Goal: Task Accomplishment & Management: Use online tool/utility

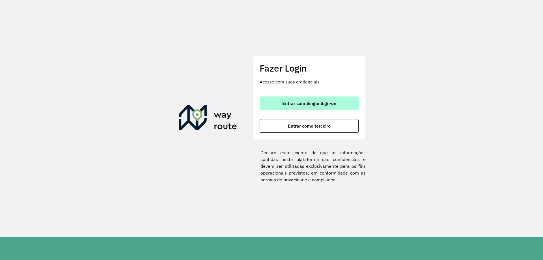
click at [297, 103] on span "Entrar com Single Sign-on" at bounding box center [309, 103] width 54 height 5
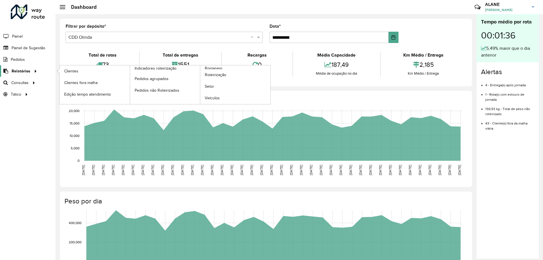
click at [29, 75] on link "Relatórios" at bounding box center [19, 70] width 39 height 11
click at [66, 73] on span "Clientes" at bounding box center [71, 71] width 15 height 6
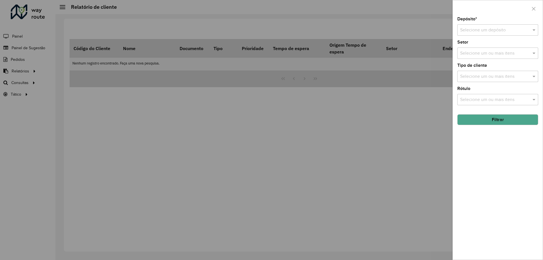
click at [337, 125] on div at bounding box center [271, 130] width 543 height 260
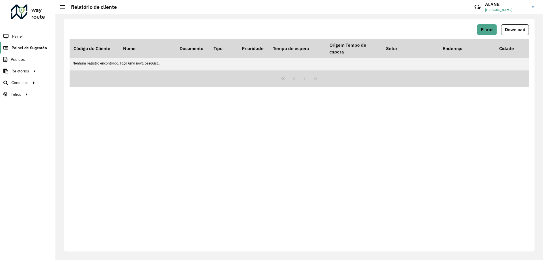
click at [17, 49] on span "Painel de Sugestão" at bounding box center [29, 48] width 35 height 6
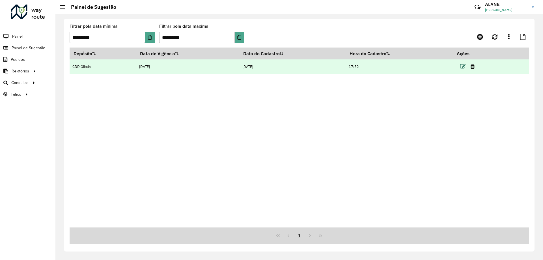
click at [464, 67] on icon at bounding box center [463, 67] width 6 height 6
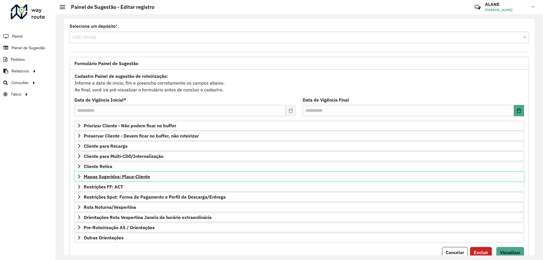
click at [136, 172] on link "Mapas Sugeridos: Placa-Cliente" at bounding box center [298, 177] width 449 height 10
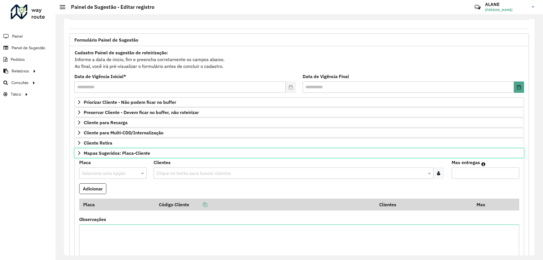
scroll to position [22, 0]
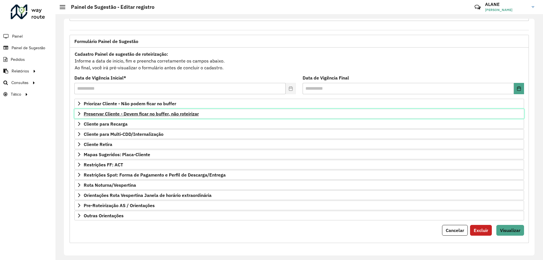
click at [144, 115] on span "Preservar Cliente - Devem ficar no buffer, não roteirizar" at bounding box center [141, 113] width 115 height 5
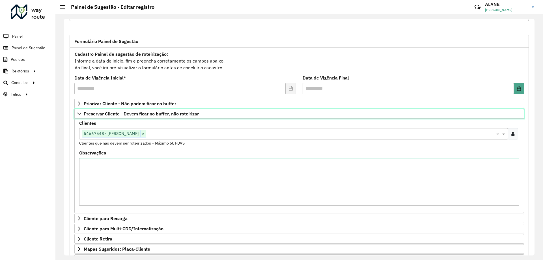
click at [144, 115] on span "Preservar Cliente - Devem ficar no buffer, não roteirizar" at bounding box center [141, 113] width 115 height 5
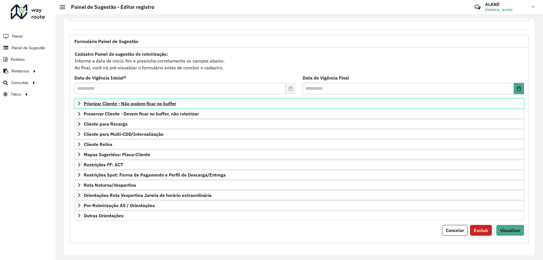
click at [140, 104] on span "Priorizar Cliente - Não podem ficar no buffer" at bounding box center [130, 103] width 92 height 5
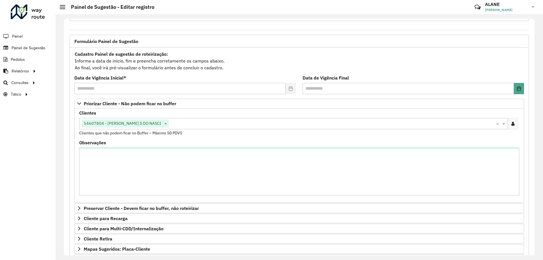
click at [168, 121] on input "text" at bounding box center [331, 123] width 327 height 7
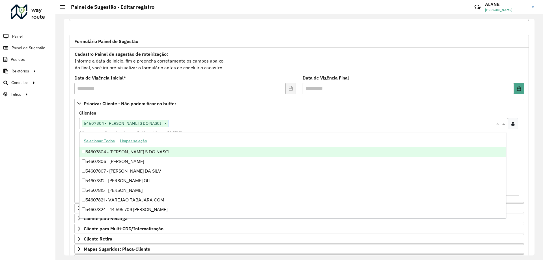
paste input "*****"
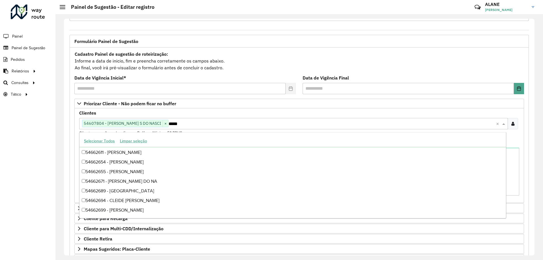
scroll to position [9, 0]
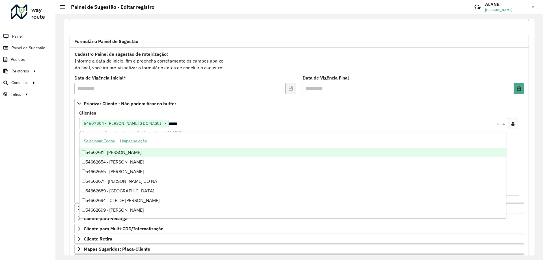
click at [168, 124] on input "*****" at bounding box center [331, 123] width 327 height 7
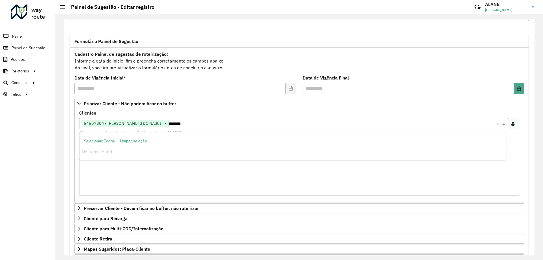
type input "********"
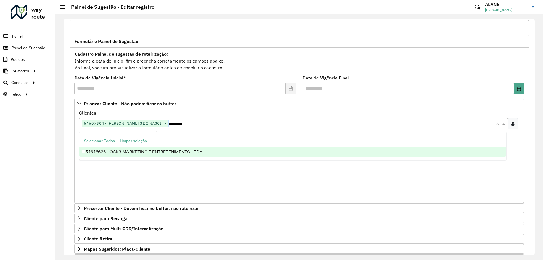
click at [151, 149] on div "54646626 - OAK3 MARKETING E ENTRETENIMENTO LTDA" at bounding box center [292, 152] width 426 height 10
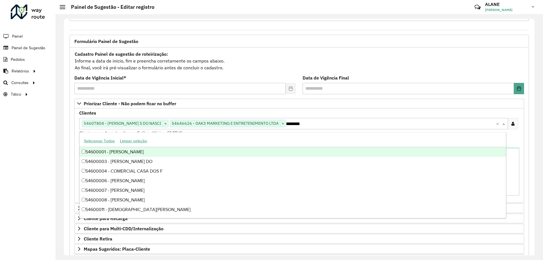
scroll to position [116, 0]
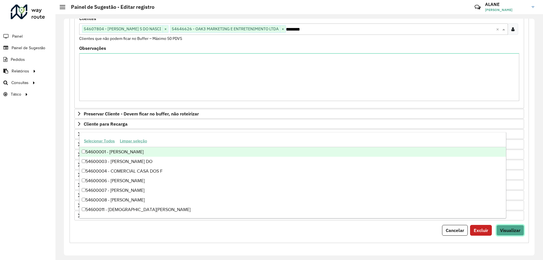
click at [516, 229] on span "Visualizar" at bounding box center [510, 230] width 20 height 6
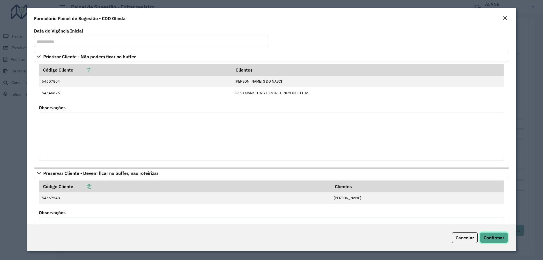
click at [496, 236] on span "Confirmar" at bounding box center [493, 238] width 21 height 6
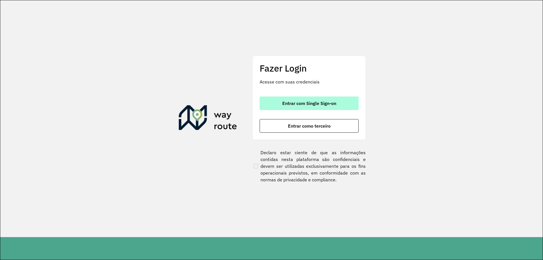
drag, startPoint x: 316, startPoint y: 97, endPoint x: 318, endPoint y: 99, distance: 3.4
click at [318, 99] on button "Entrar com Single Sign-on" at bounding box center [308, 103] width 99 height 14
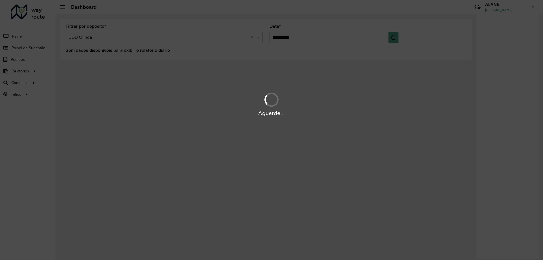
click at [20, 72] on div "Aguarde..." at bounding box center [271, 130] width 543 height 260
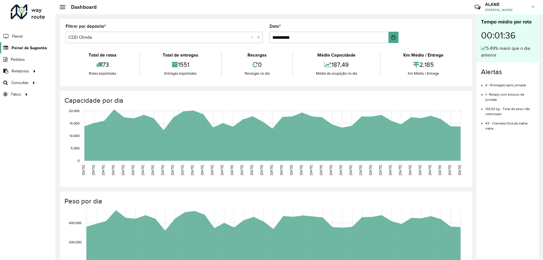
click at [22, 46] on span "Painel de Sugestão" at bounding box center [29, 48] width 35 height 6
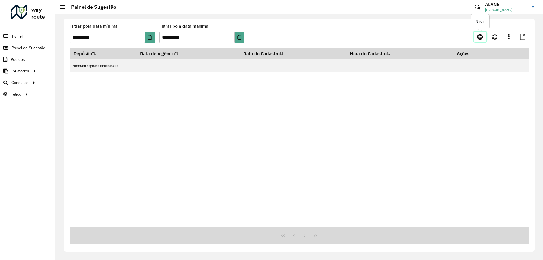
click at [476, 37] on link at bounding box center [479, 37] width 13 height 10
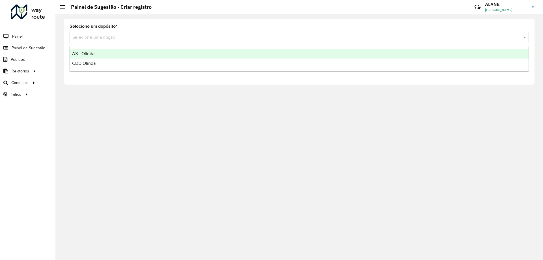
click at [92, 37] on input "text" at bounding box center [293, 37] width 442 height 7
click at [88, 60] on div "CDD Olinda" at bounding box center [299, 63] width 458 height 10
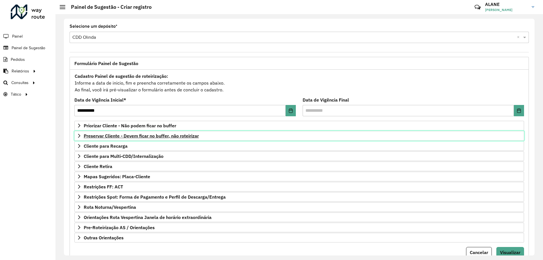
click at [136, 136] on span "Preservar Cliente - Devem ficar no buffer, não roteirizar" at bounding box center [141, 135] width 115 height 5
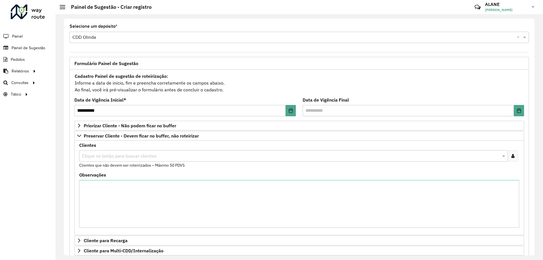
click at [127, 153] on input "text" at bounding box center [291, 156] width 420 height 7
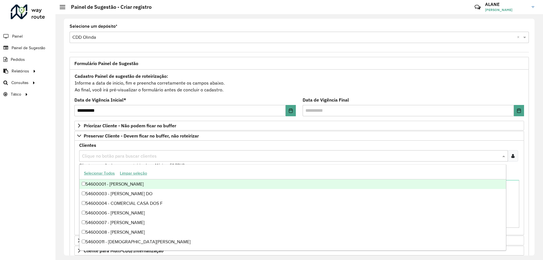
paste input "****"
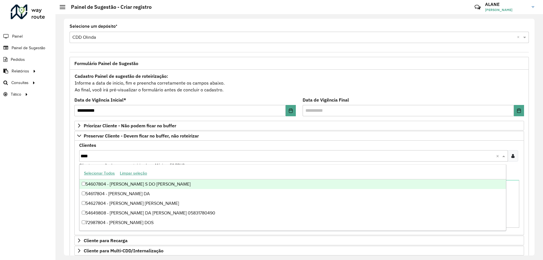
click at [82, 156] on input "****" at bounding box center [288, 156] width 415 height 7
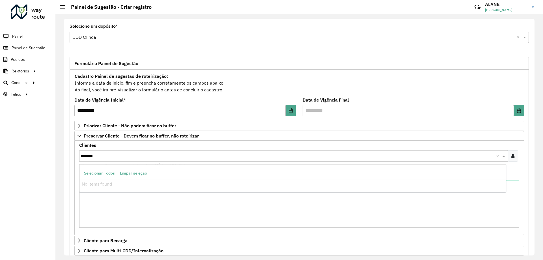
type input "********"
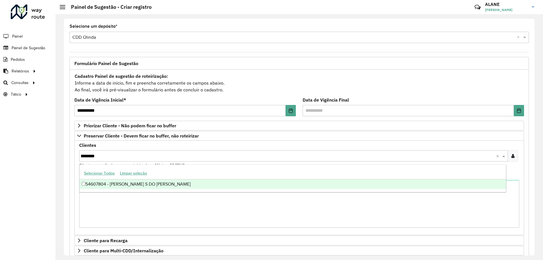
click at [199, 179] on div "54607804 - JEFFERSON S DO NASCI" at bounding box center [292, 184] width 426 height 10
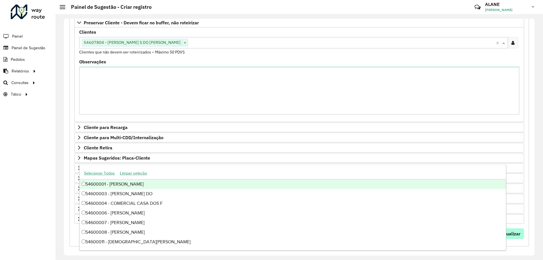
scroll to position [116, 0]
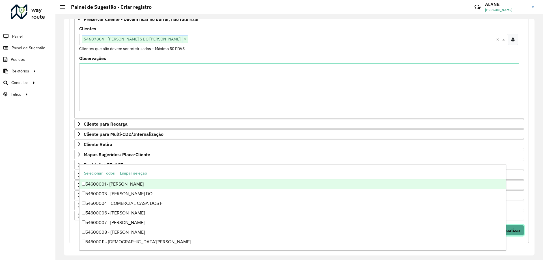
click at [515, 231] on span "Visualizar" at bounding box center [510, 230] width 20 height 6
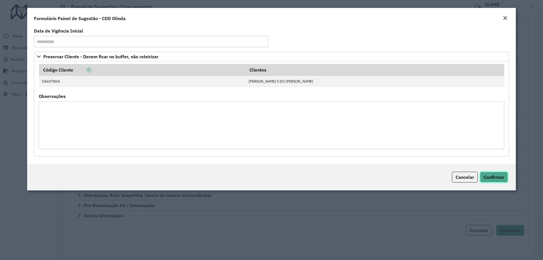
click at [494, 180] on button "Confirmar" at bounding box center [493, 177] width 28 height 11
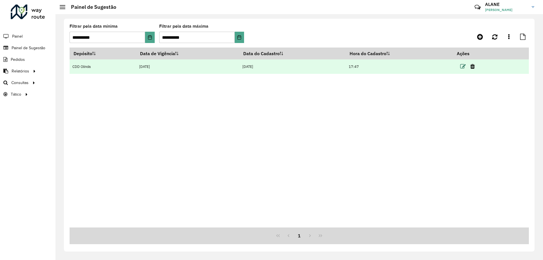
click at [463, 65] on icon at bounding box center [463, 67] width 6 height 6
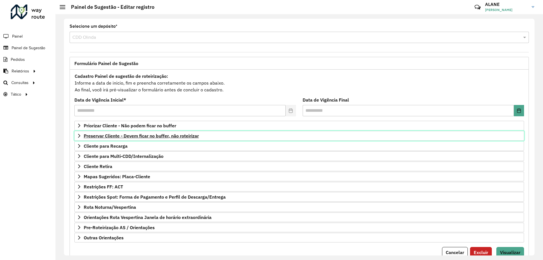
click at [171, 136] on span "Preservar Cliente - Devem ficar no buffer, não roteirizar" at bounding box center [141, 135] width 115 height 5
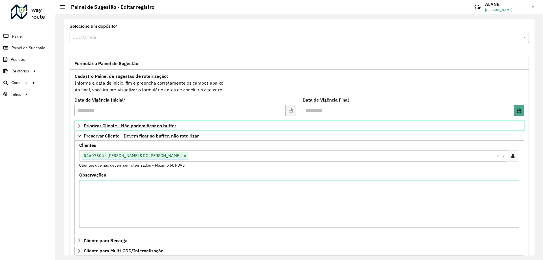
click at [130, 125] on span "Priorizar Cliente - Não podem ficar no buffer" at bounding box center [130, 125] width 92 height 5
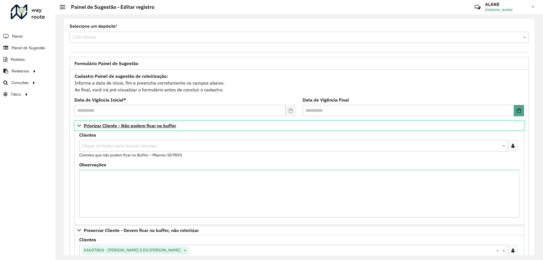
click at [130, 125] on span "Priorizar Cliente - Não podem ficar no buffer" at bounding box center [130, 125] width 92 height 5
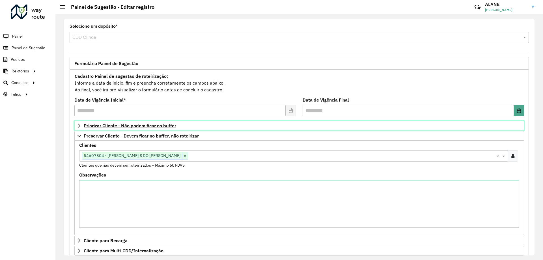
click at [114, 125] on span "Priorizar Cliente - Não podem ficar no buffer" at bounding box center [130, 125] width 92 height 5
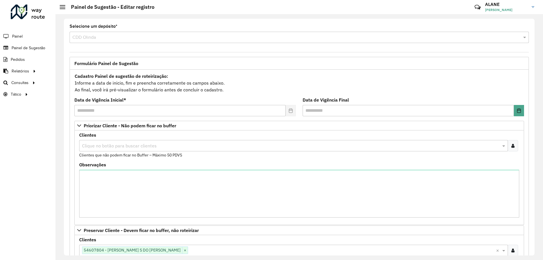
click at [106, 147] on input "text" at bounding box center [291, 145] width 420 height 7
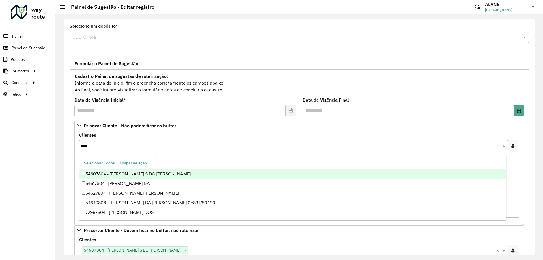
type input "****"
click at [79, 145] on formly-field "Clientes Clique no botão para buscar clientes **** × Clientes que não podem fic…" at bounding box center [299, 148] width 446 height 30
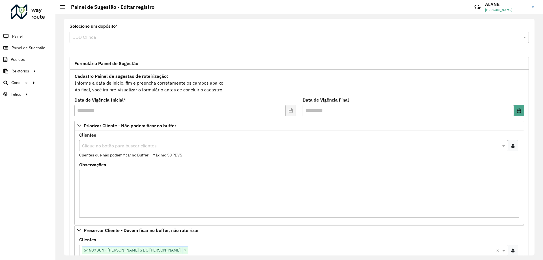
click at [84, 146] on input "text" at bounding box center [291, 145] width 420 height 7
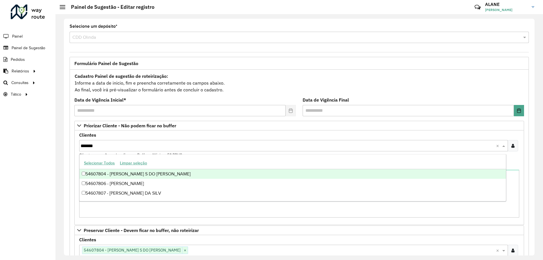
type input "********"
click at [118, 172] on div "54607804 - JEFFERSON S DO NASCI" at bounding box center [292, 174] width 426 height 10
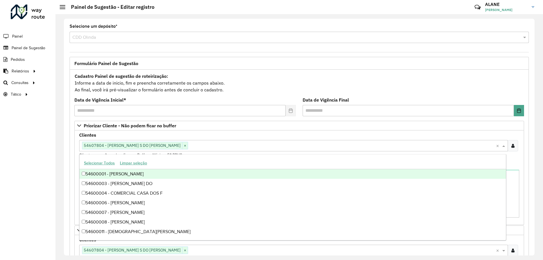
click at [188, 145] on input "text" at bounding box center [342, 145] width 308 height 7
click at [106, 133] on div "Clientes Clique no botão para buscar clientes 54607804 - JEFFERSON S DO NASCI ×…" at bounding box center [299, 145] width 440 height 25
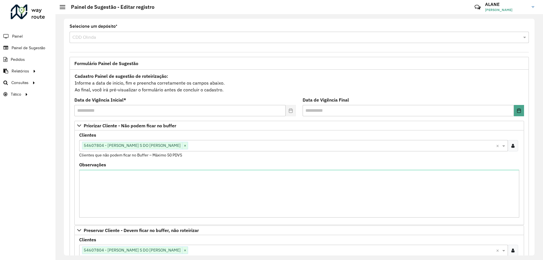
scroll to position [57, 0]
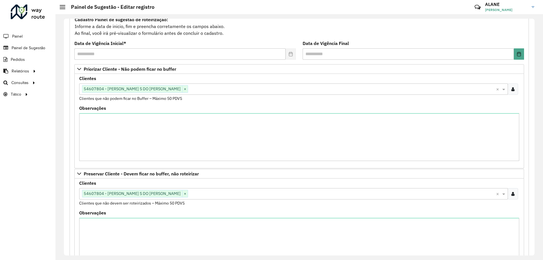
click at [188, 192] on input "text" at bounding box center [342, 193] width 308 height 7
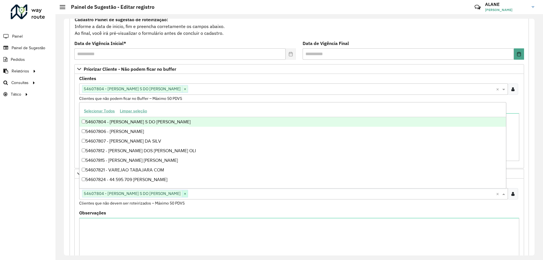
click at [182, 192] on span "×" at bounding box center [185, 193] width 6 height 7
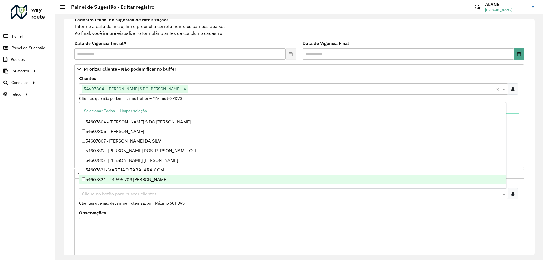
click at [102, 194] on input "text" at bounding box center [291, 193] width 420 height 7
paste input "*****"
type input "*****"
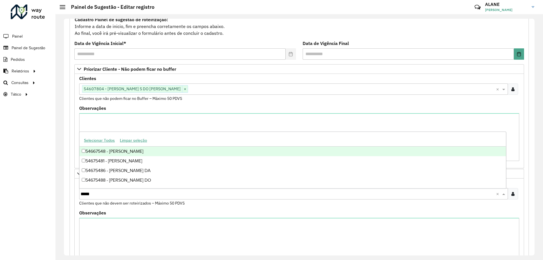
click at [141, 150] on div "54667548 - ITHAMARA PAIVA" at bounding box center [292, 151] width 426 height 10
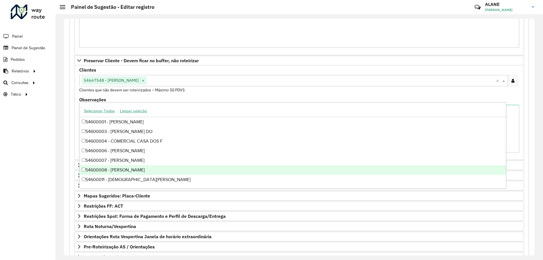
scroll to position [211, 0]
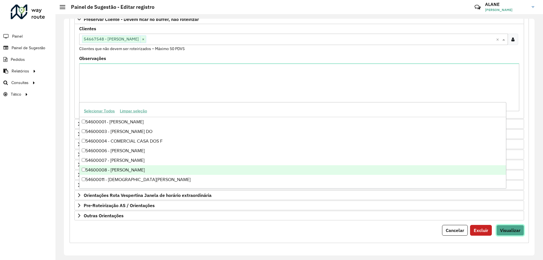
click at [512, 232] on span "Visualizar" at bounding box center [510, 230] width 20 height 6
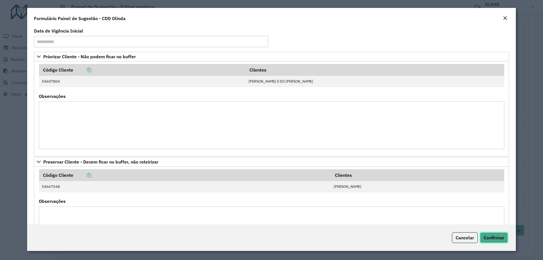
click at [500, 236] on span "Confirmar" at bounding box center [493, 238] width 21 height 6
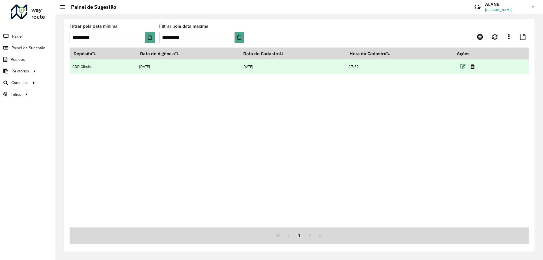
click at [462, 67] on icon at bounding box center [463, 67] width 6 height 6
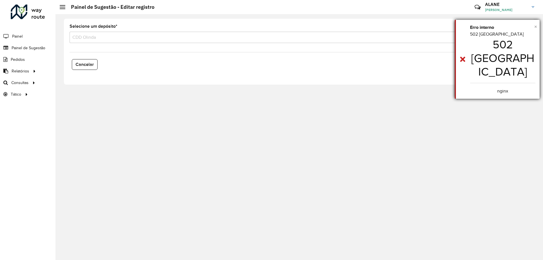
click at [534, 26] on span "×" at bounding box center [535, 26] width 3 height 6
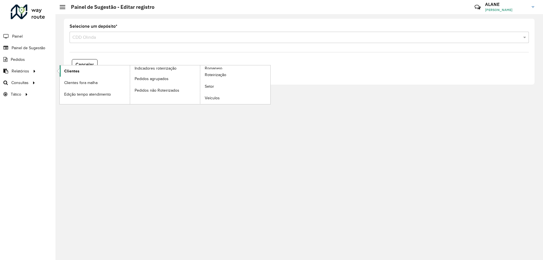
click at [67, 71] on span "Clientes" at bounding box center [71, 71] width 15 height 6
